Goal: Task Accomplishment & Management: Use online tool/utility

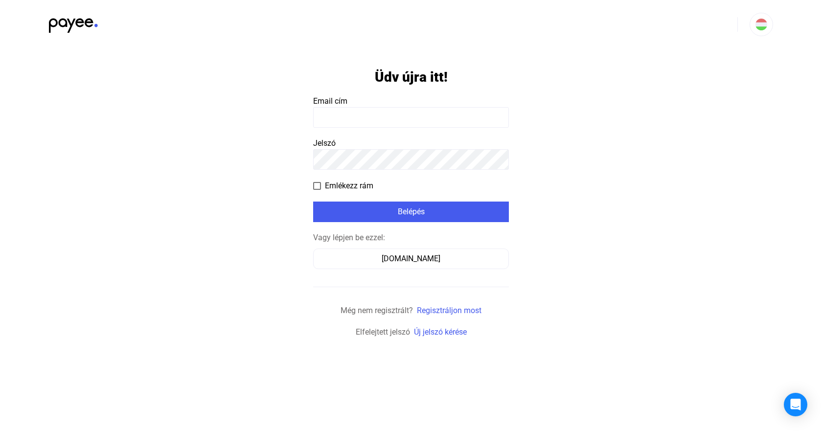
click at [409, 113] on input at bounding box center [411, 117] width 196 height 21
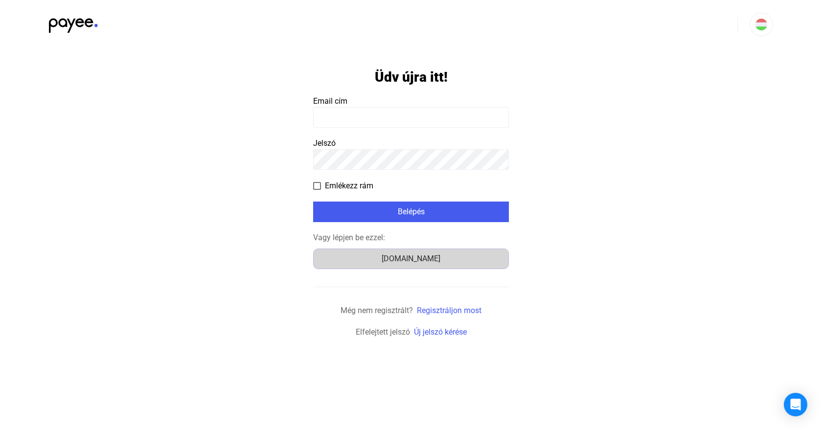
click at [435, 257] on div "[DOMAIN_NAME]" at bounding box center [411, 259] width 189 height 12
